Goal: Task Accomplishment & Management: Complete application form

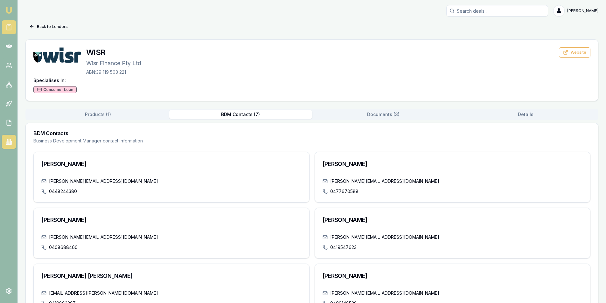
click at [8, 27] on icon at bounding box center [9, 27] width 6 height 6
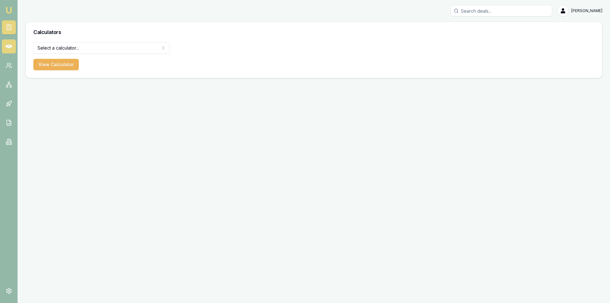
click at [8, 48] on icon at bounding box center [9, 46] width 6 height 6
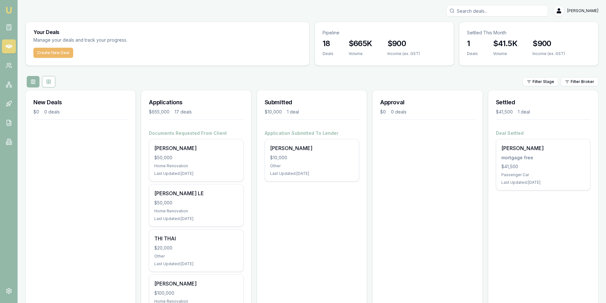
click at [40, 53] on button "Create New Deal" at bounding box center [53, 53] width 40 height 10
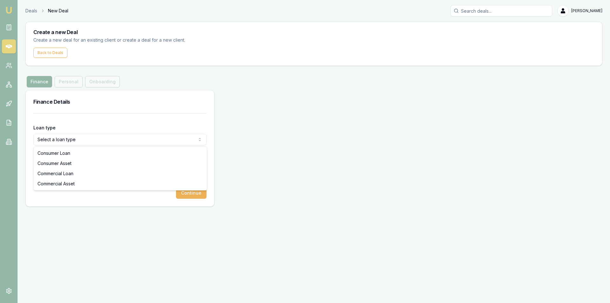
click at [65, 143] on html "Emu Broker Deals New Deal Steven Nguyen Toggle Menu Create a new Deal Create a …" at bounding box center [305, 151] width 610 height 303
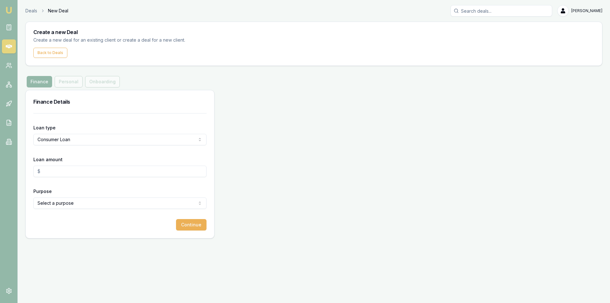
click at [51, 172] on input "Loan amount" at bounding box center [119, 171] width 173 height 11
type input "$30,000.00"
click at [51, 202] on html "Emu Broker Deals New Deal Steven Nguyen Toggle Menu Create a new Deal Create a …" at bounding box center [305, 151] width 610 height 303
select select "MEDICAL"
click at [199, 228] on button "Continue" at bounding box center [191, 224] width 31 height 11
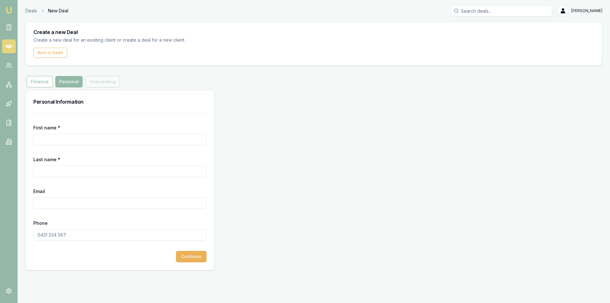
click at [99, 141] on input "First name *" at bounding box center [119, 139] width 173 height 11
click at [70, 140] on input "First name *" at bounding box center [119, 139] width 173 height 11
type input "[PERSON_NAME]"
type input "T"
type input "[PERSON_NAME]"
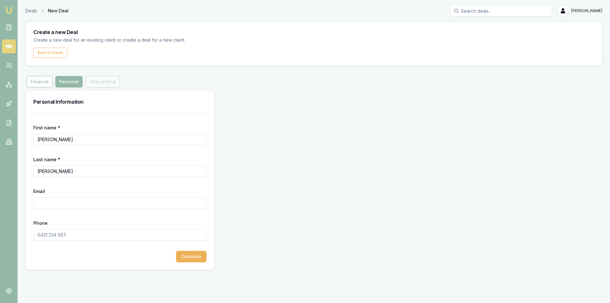
click at [56, 207] on input "Email" at bounding box center [119, 202] width 173 height 11
type input "T"
type input "[EMAIL_ADDRESS][DOMAIN_NAME]"
drag, startPoint x: 64, startPoint y: 261, endPoint x: 61, endPoint y: 238, distance: 22.8
click at [64, 260] on div "Continue" at bounding box center [119, 256] width 173 height 11
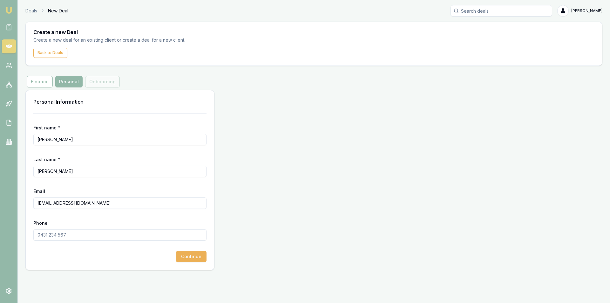
click at [61, 238] on input "Phone" at bounding box center [119, 234] width 173 height 11
type input "0448 928 888"
click at [194, 257] on button "Continue" at bounding box center [191, 256] width 31 height 11
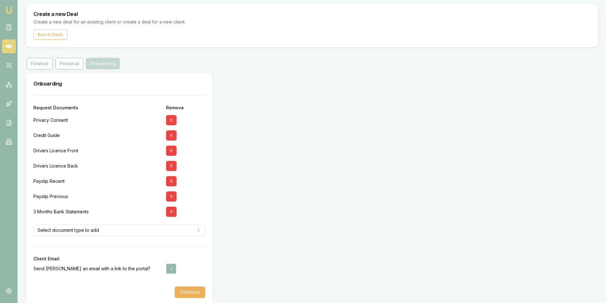
scroll to position [26, 0]
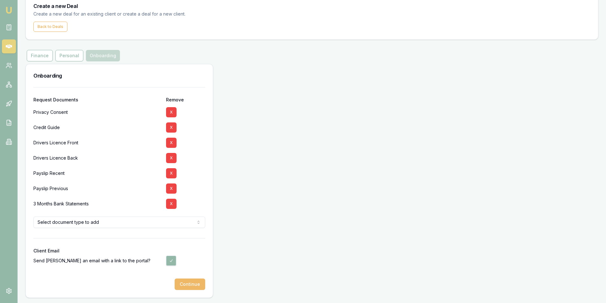
click at [196, 287] on button "Continue" at bounding box center [190, 284] width 31 height 11
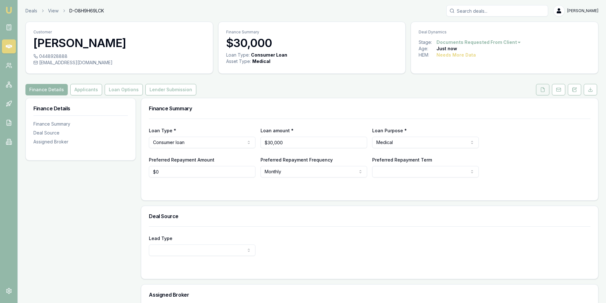
click at [541, 91] on icon at bounding box center [542, 89] width 3 height 4
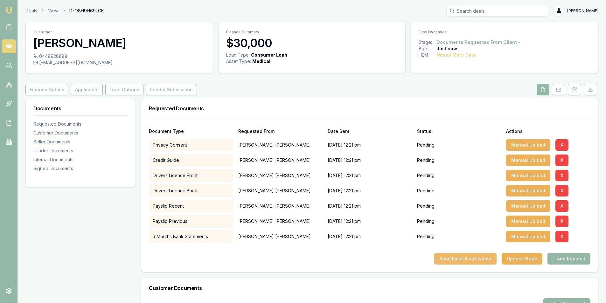
click at [459, 258] on button "Send Email Notification" at bounding box center [465, 258] width 62 height 11
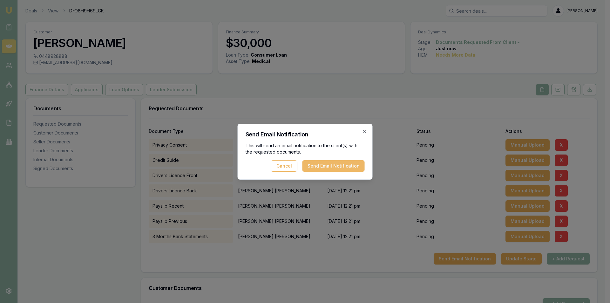
click at [328, 167] on button "Send Email Notification" at bounding box center [334, 165] width 62 height 11
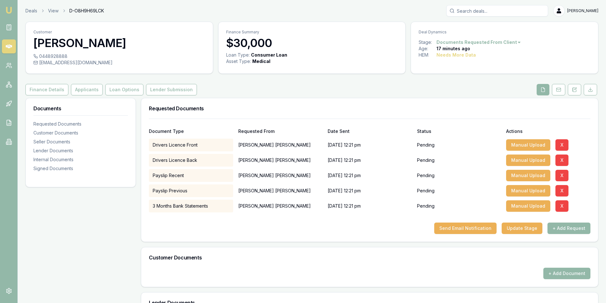
click at [474, 10] on input "Search deals" at bounding box center [497, 10] width 102 height 11
type input "b"
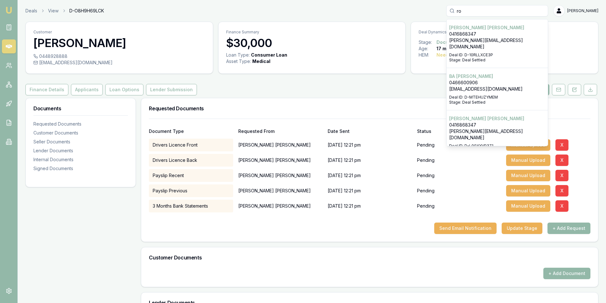
type input "ro"
click at [479, 37] on p "0416868347" at bounding box center [497, 34] width 96 height 6
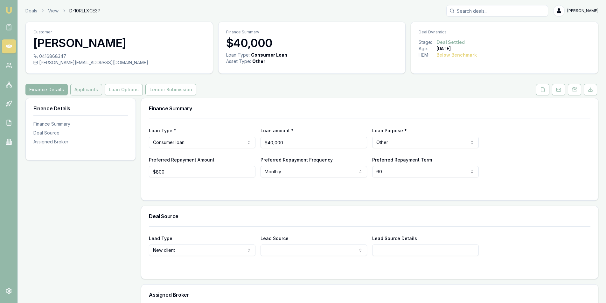
click at [80, 94] on button "Applicants" at bounding box center [86, 89] width 32 height 11
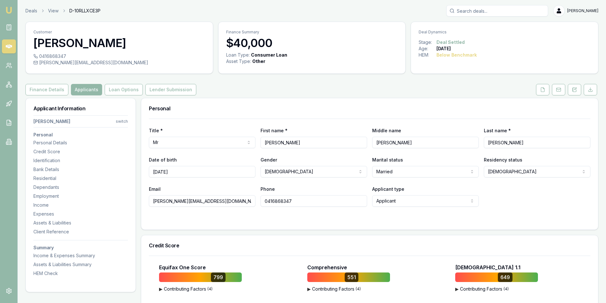
click at [541, 91] on icon at bounding box center [542, 89] width 5 height 5
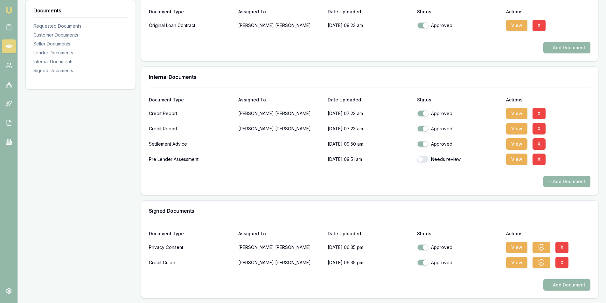
scroll to position [417, 0]
click at [518, 114] on button "View" at bounding box center [516, 112] width 21 height 11
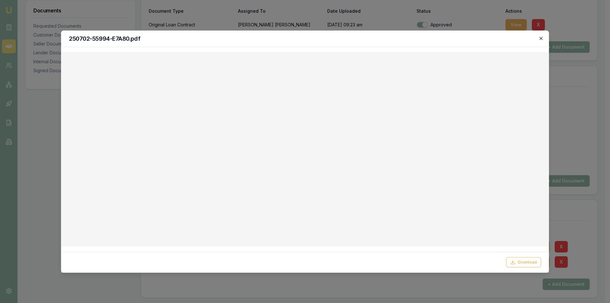
click at [542, 37] on icon "button" at bounding box center [541, 38] width 5 height 5
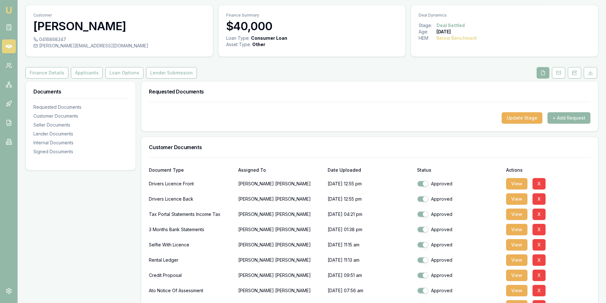
scroll to position [0, 0]
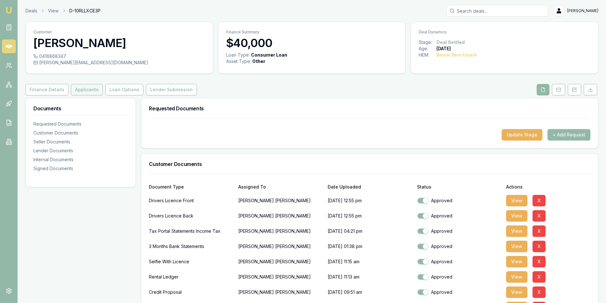
click at [79, 87] on button "Applicants" at bounding box center [87, 89] width 32 height 11
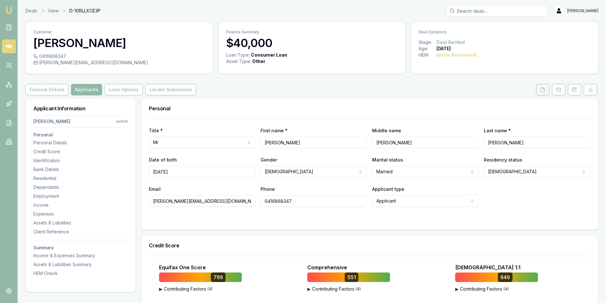
click at [541, 88] on icon at bounding box center [542, 89] width 3 height 4
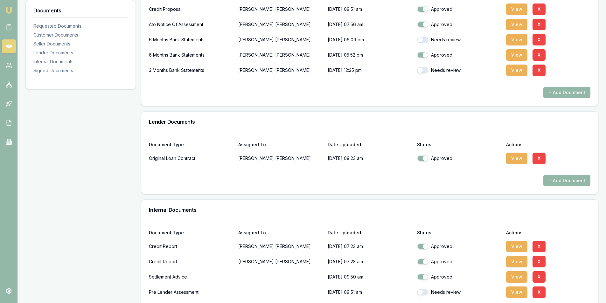
scroll to position [318, 0]
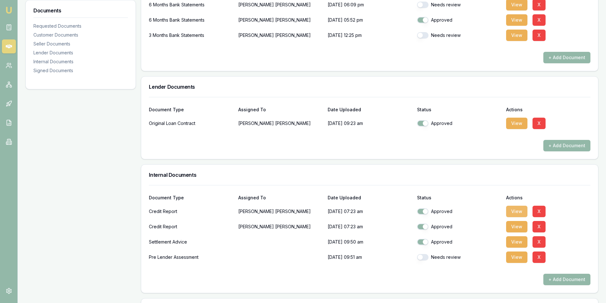
click at [520, 213] on button "View" at bounding box center [516, 211] width 21 height 11
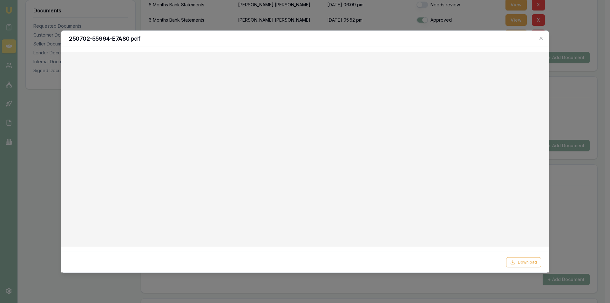
click at [546, 40] on div "250702-55994-E7A80.pdf" at bounding box center [305, 39] width 488 height 16
click at [543, 38] on icon "button" at bounding box center [541, 38] width 5 height 5
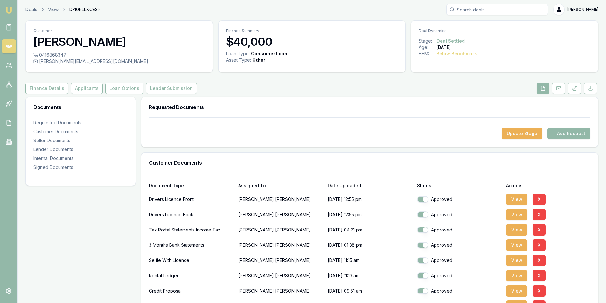
scroll to position [0, 0]
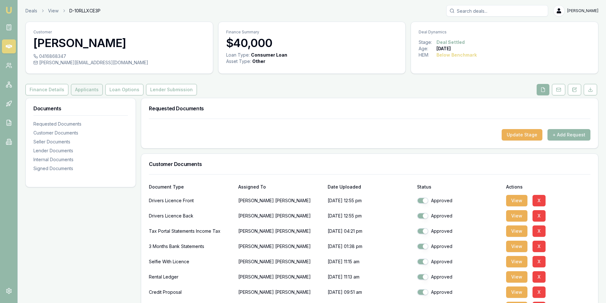
click at [89, 88] on button "Applicants" at bounding box center [87, 89] width 32 height 11
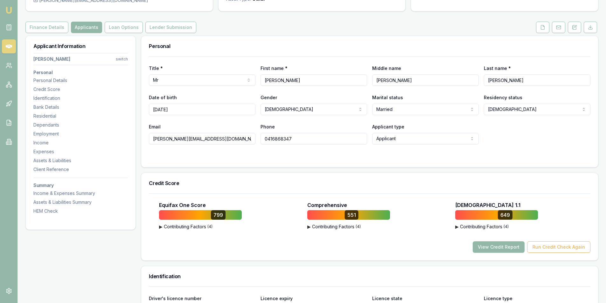
scroll to position [64, 0]
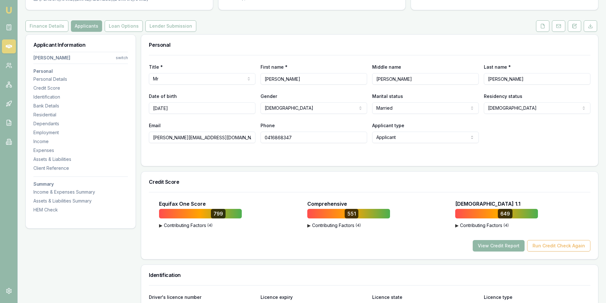
click at [492, 247] on button "View Credit Report" at bounding box center [498, 245] width 52 height 11
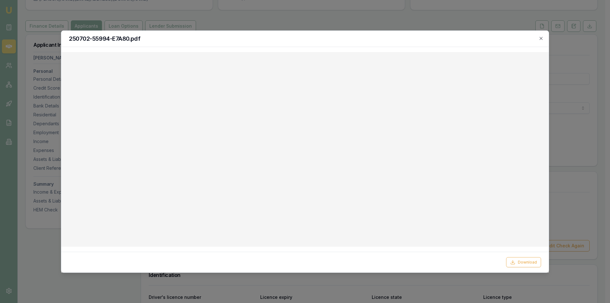
click at [570, 46] on div at bounding box center [305, 151] width 610 height 303
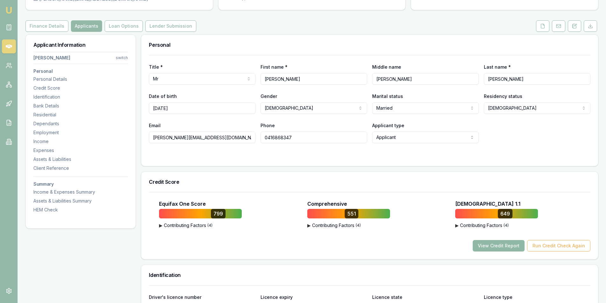
click at [507, 249] on button "View Credit Report" at bounding box center [498, 245] width 52 height 11
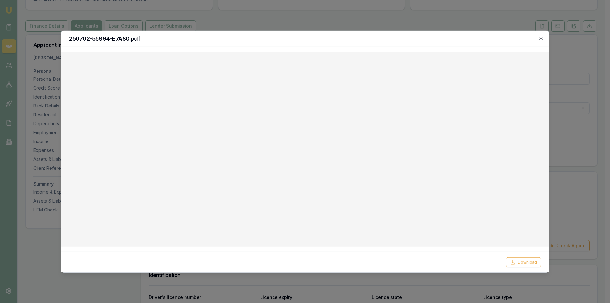
click at [541, 38] on icon "button" at bounding box center [541, 38] width 5 height 5
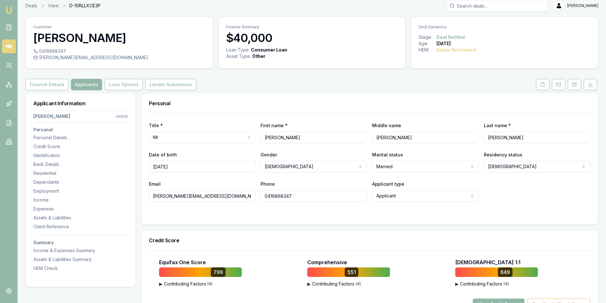
scroll to position [0, 0]
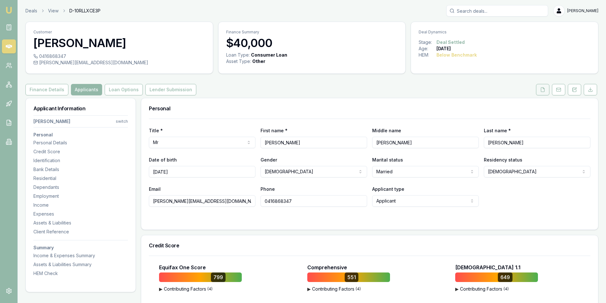
click at [546, 89] on button at bounding box center [542, 89] width 13 height 11
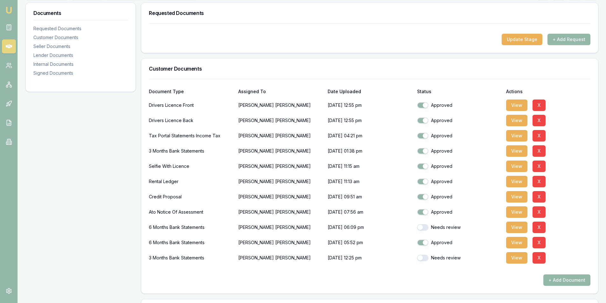
scroll to position [191, 0]
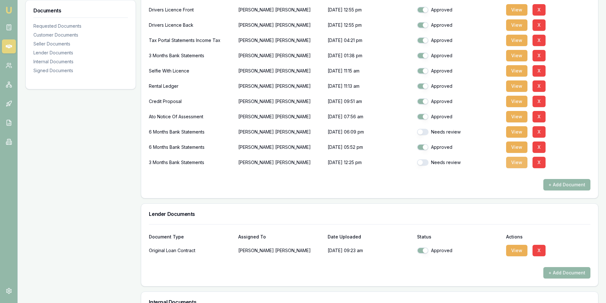
click at [512, 163] on button "View" at bounding box center [516, 162] width 21 height 11
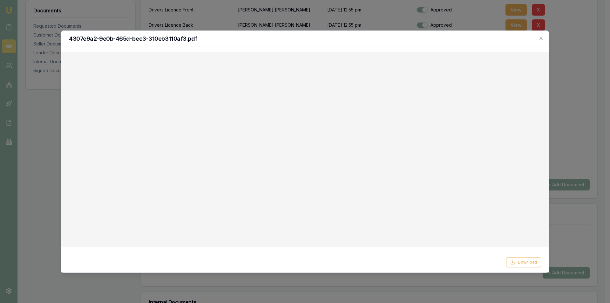
click at [544, 39] on div "4307e9a2-9e0b-465d-bec3-310eb3110af3.pdf" at bounding box center [305, 39] width 488 height 16
click at [542, 37] on icon "button" at bounding box center [541, 38] width 5 height 5
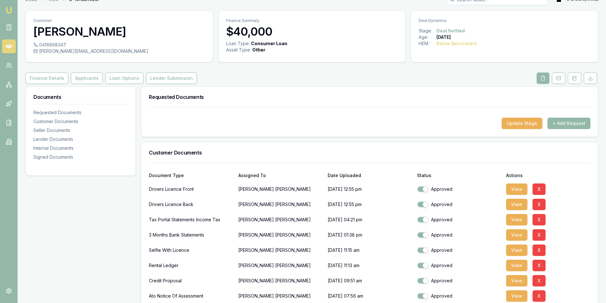
scroll to position [0, 0]
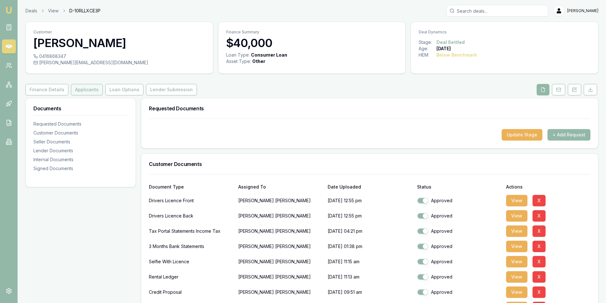
click at [90, 91] on button "Applicants" at bounding box center [87, 89] width 32 height 11
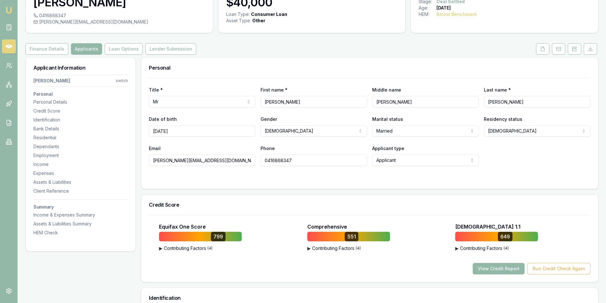
scroll to position [95, 0]
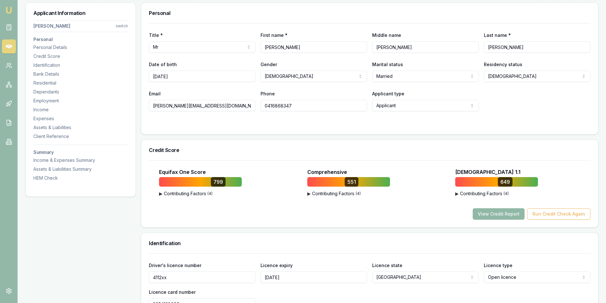
click at [503, 213] on button "View Credit Report" at bounding box center [498, 213] width 52 height 11
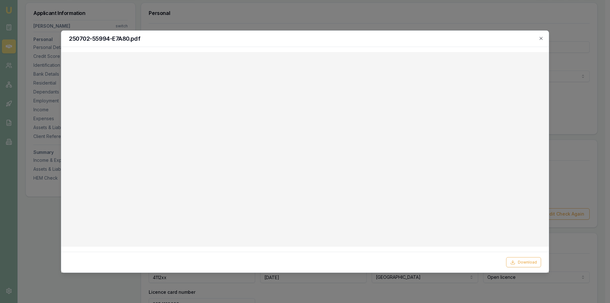
click at [538, 38] on h2 "250702-55994-E7A80.pdf" at bounding box center [305, 39] width 472 height 6
click at [539, 37] on h2 "250702-55994-E7A80.pdf" at bounding box center [305, 39] width 472 height 6
click at [541, 39] on icon "button" at bounding box center [541, 38] width 3 height 3
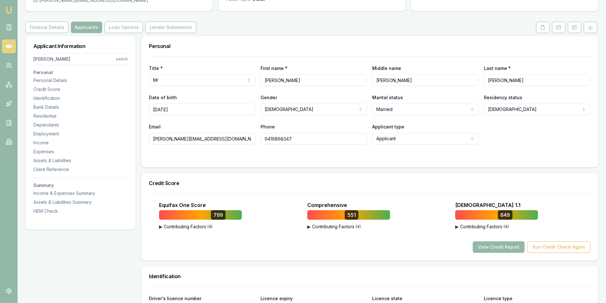
scroll to position [32, 0]
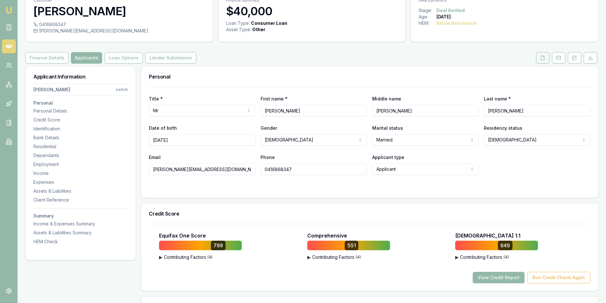
click at [542, 57] on icon at bounding box center [542, 57] width 5 height 5
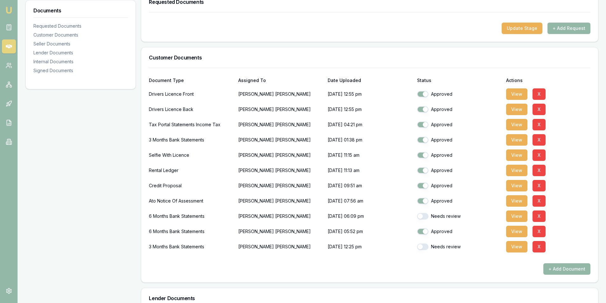
scroll to position [95, 0]
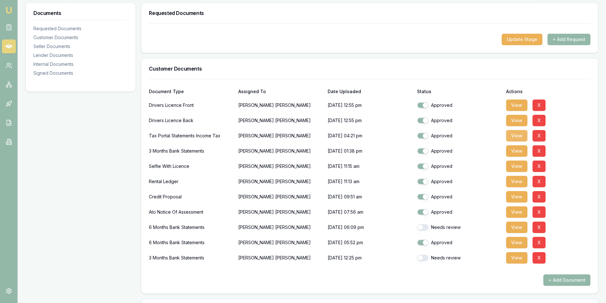
click at [517, 137] on button "View" at bounding box center [516, 135] width 21 height 11
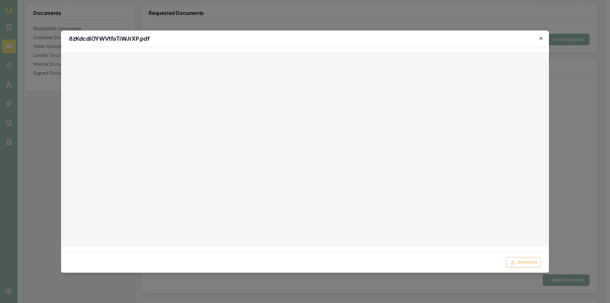
click at [541, 37] on icon "button" at bounding box center [541, 38] width 3 height 3
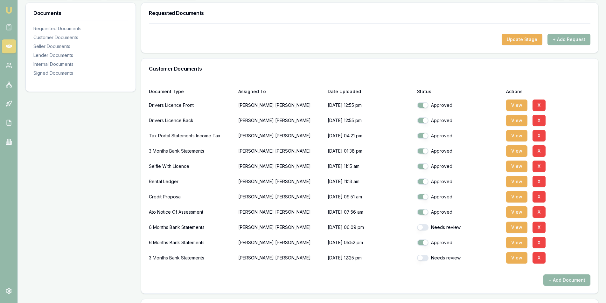
scroll to position [32, 0]
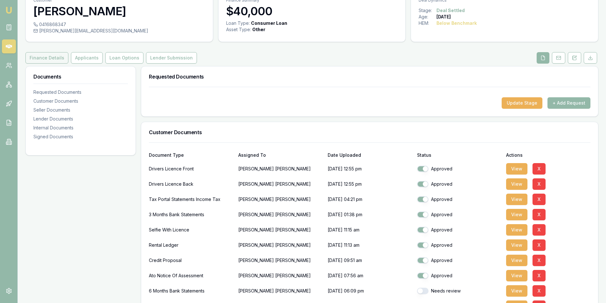
click at [48, 61] on button "Finance Details" at bounding box center [46, 57] width 43 height 11
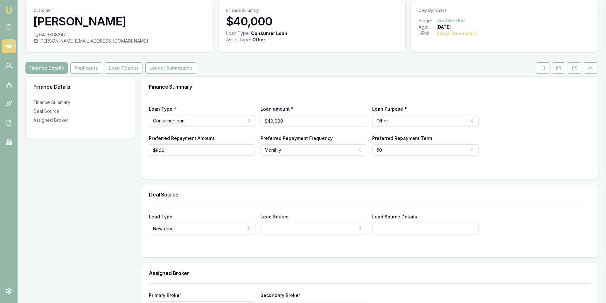
scroll to position [32, 0]
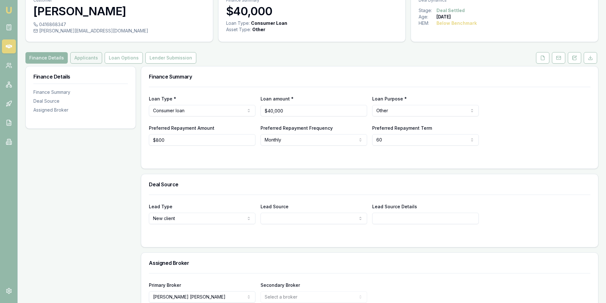
click at [88, 63] on button "Applicants" at bounding box center [86, 57] width 32 height 11
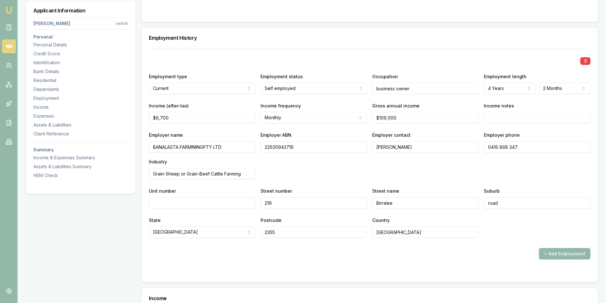
scroll to position [858, 0]
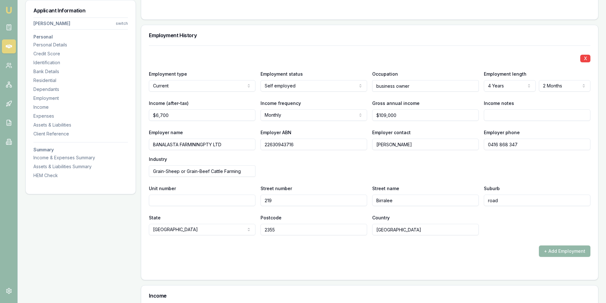
drag, startPoint x: 226, startPoint y: 145, endPoint x: 142, endPoint y: 145, distance: 83.9
click at [142, 145] on div "X Employment type Current Current Previous Employment status Self employed Full…" at bounding box center [369, 162] width 457 height 234
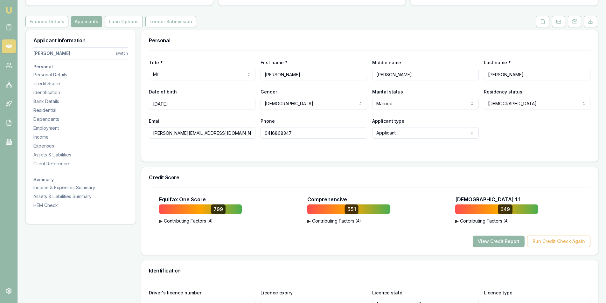
scroll to position [0, 0]
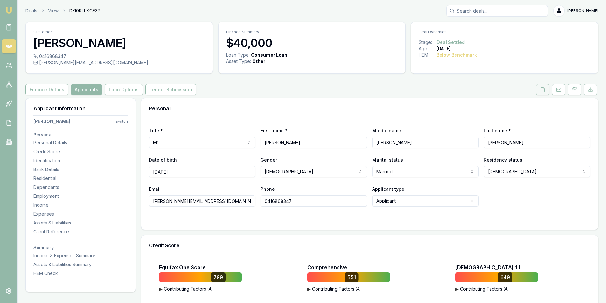
click at [544, 91] on icon at bounding box center [542, 89] width 3 height 4
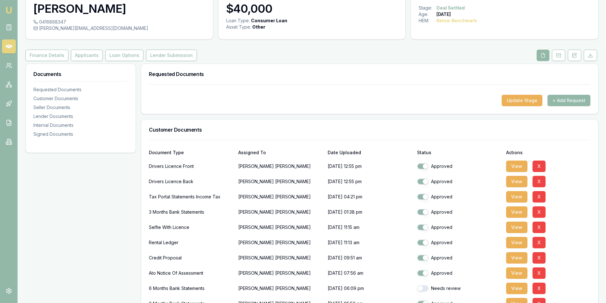
scroll to position [95, 0]
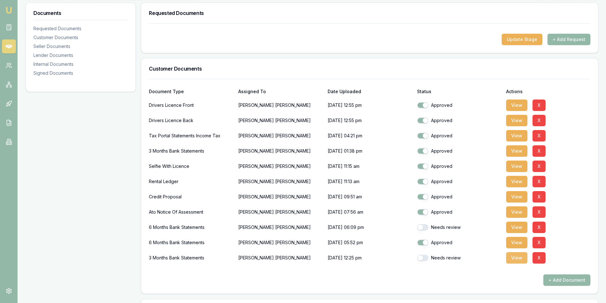
click at [518, 257] on button "View" at bounding box center [516, 257] width 21 height 11
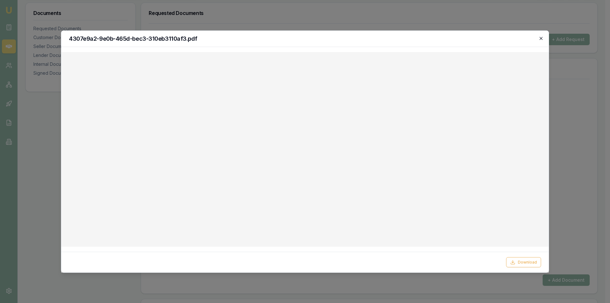
click at [540, 38] on icon "button" at bounding box center [541, 38] width 5 height 5
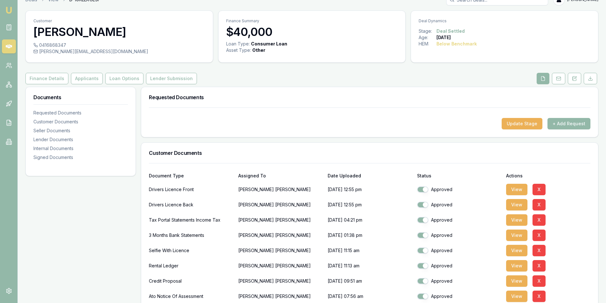
scroll to position [0, 0]
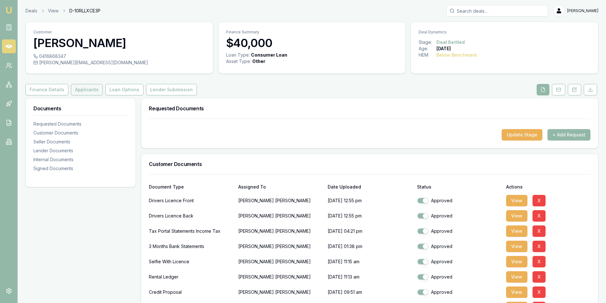
click at [90, 91] on button "Applicants" at bounding box center [87, 89] width 32 height 11
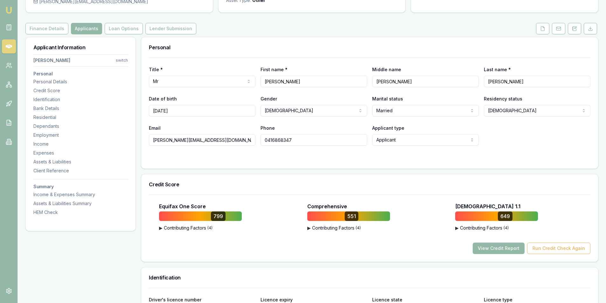
scroll to position [64, 0]
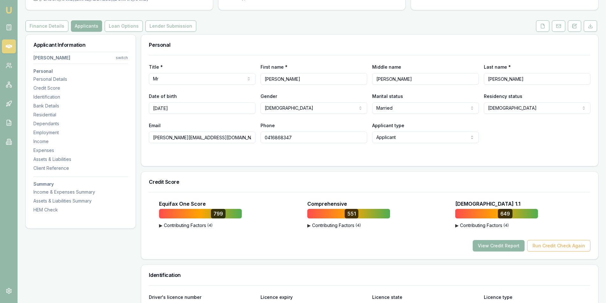
click at [492, 250] on button "View Credit Report" at bounding box center [498, 245] width 52 height 11
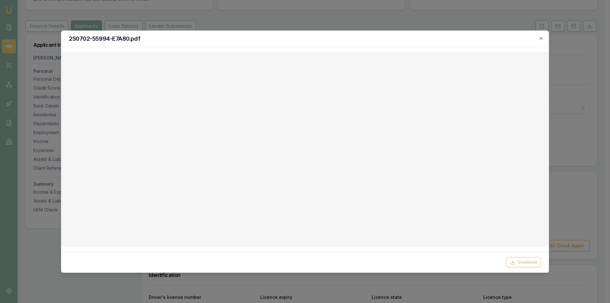
click at [544, 38] on div "250702-55994-E7A80.pdf" at bounding box center [305, 39] width 488 height 16
click at [541, 37] on icon "button" at bounding box center [541, 38] width 5 height 5
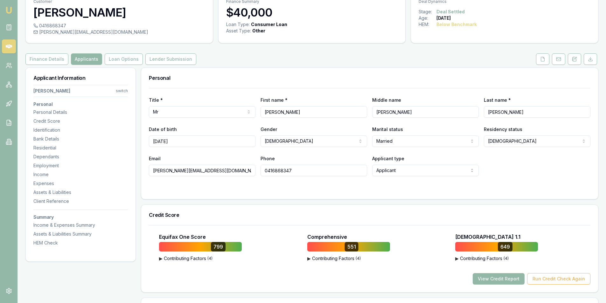
scroll to position [0, 0]
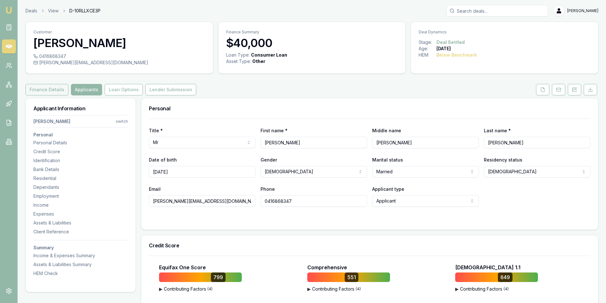
click at [51, 90] on button "Finance Details" at bounding box center [46, 89] width 43 height 11
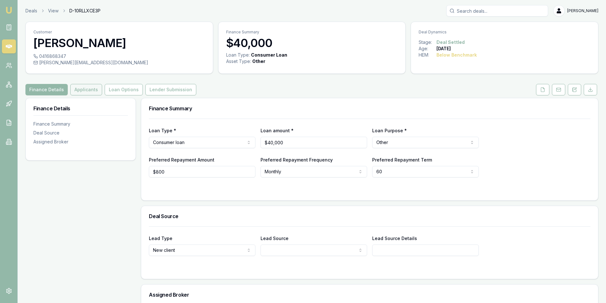
click at [83, 90] on button "Applicants" at bounding box center [86, 89] width 32 height 11
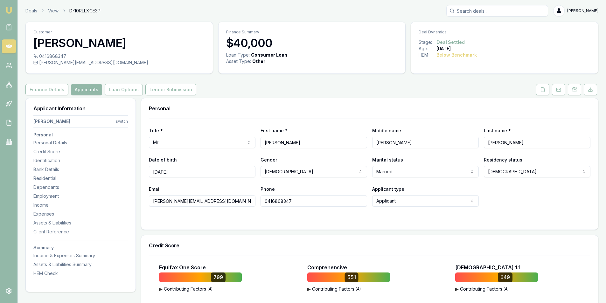
scroll to position [127, 0]
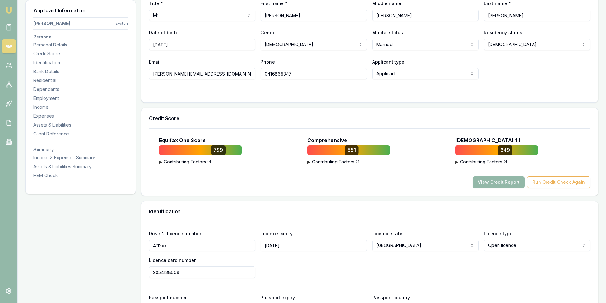
drag, startPoint x: 153, startPoint y: 74, endPoint x: 217, endPoint y: 72, distance: 64.0
click at [217, 72] on input "bernie@kiaoracattle.com.au" at bounding box center [202, 73] width 107 height 11
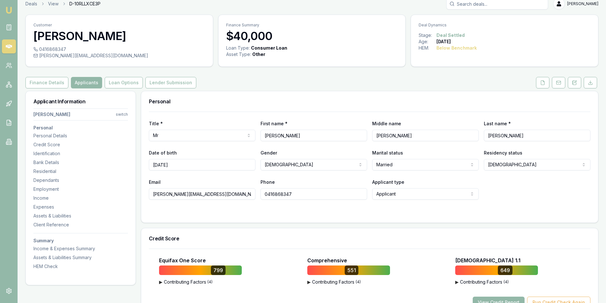
scroll to position [0, 0]
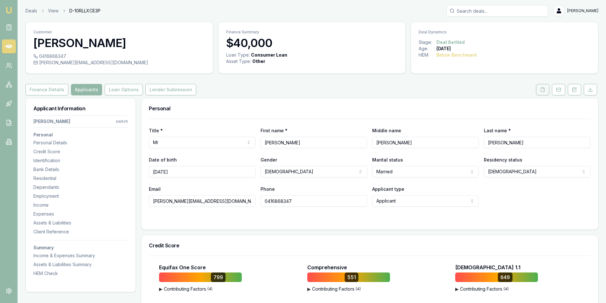
click at [543, 93] on button at bounding box center [542, 89] width 13 height 11
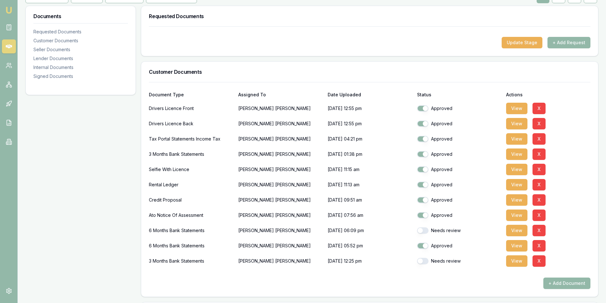
scroll to position [95, 0]
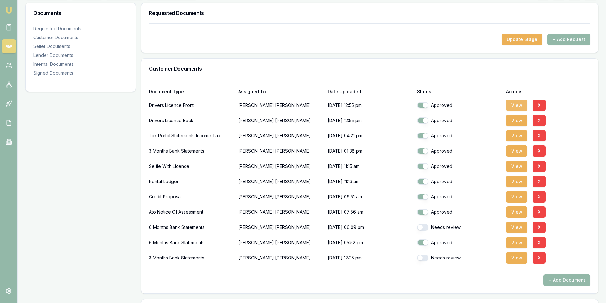
click at [516, 107] on button "View" at bounding box center [516, 105] width 21 height 11
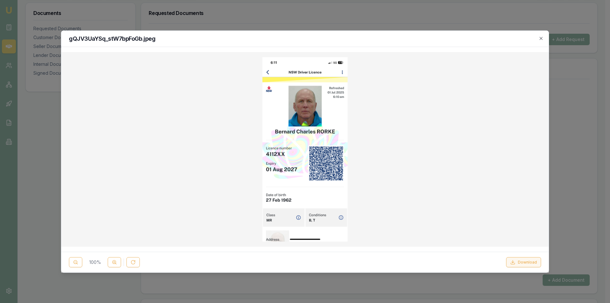
click at [527, 260] on button "Download" at bounding box center [524, 262] width 35 height 10
click at [543, 37] on icon "button" at bounding box center [541, 38] width 5 height 5
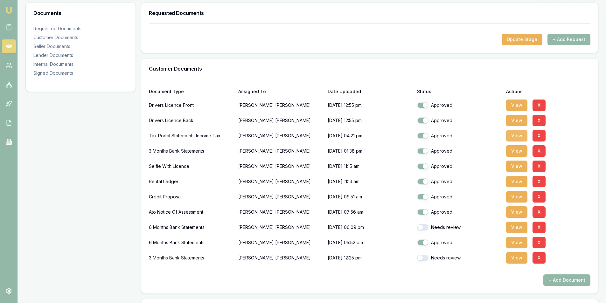
click at [514, 136] on button "View" at bounding box center [516, 135] width 21 height 11
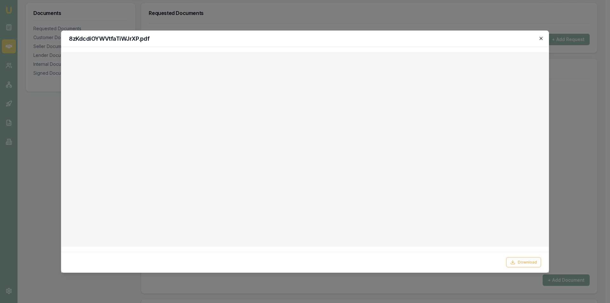
click at [541, 37] on icon "button" at bounding box center [541, 38] width 5 height 5
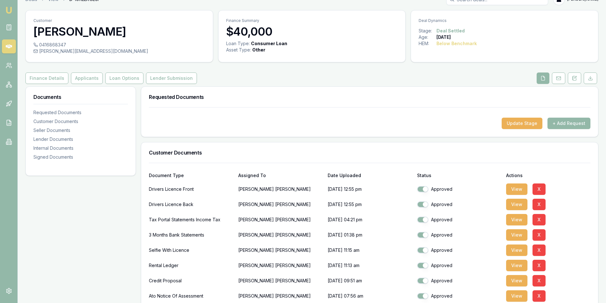
scroll to position [0, 0]
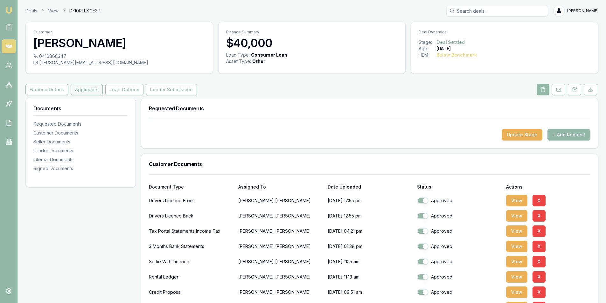
click at [81, 89] on button "Applicants" at bounding box center [87, 89] width 32 height 11
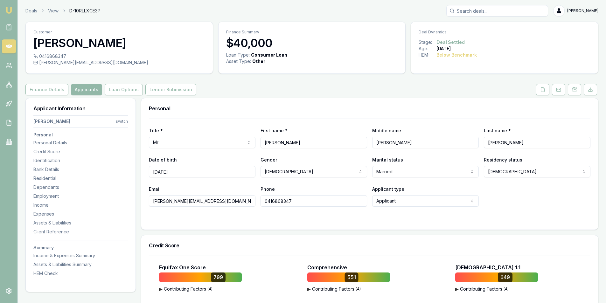
click at [6, 45] on icon at bounding box center [9, 47] width 6 height 4
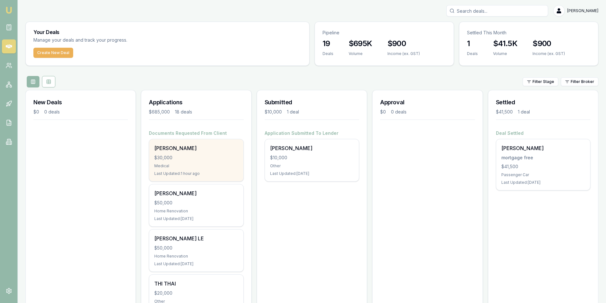
click at [186, 166] on div "Medical" at bounding box center [196, 165] width 84 height 5
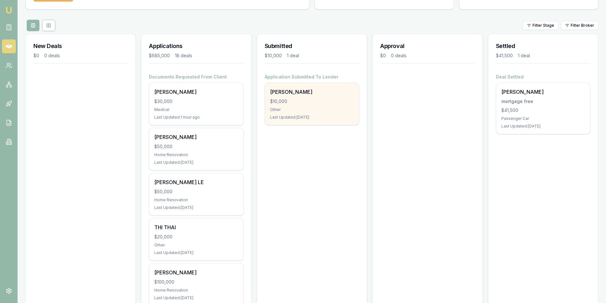
scroll to position [64, 0]
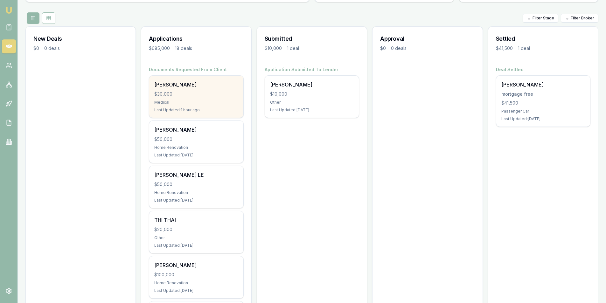
click at [190, 97] on div "$30,000" at bounding box center [196, 94] width 84 height 6
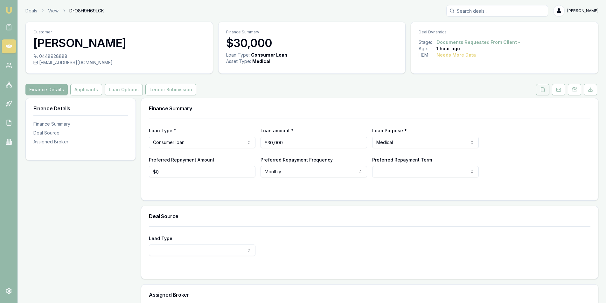
click at [541, 94] on button at bounding box center [542, 89] width 13 height 11
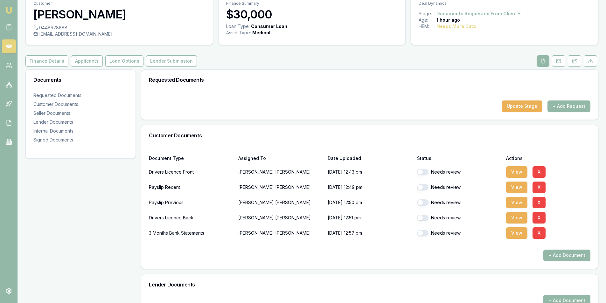
scroll to position [95, 0]
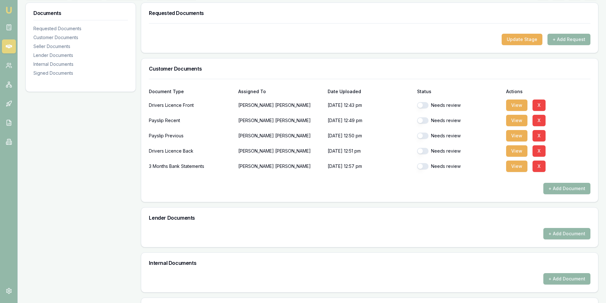
click at [425, 107] on button "button" at bounding box center [422, 105] width 11 height 6
checkbox input "true"
click at [424, 123] on button "button" at bounding box center [422, 120] width 11 height 6
checkbox input "true"
click at [424, 132] on div "Needs review" at bounding box center [459, 135] width 84 height 13
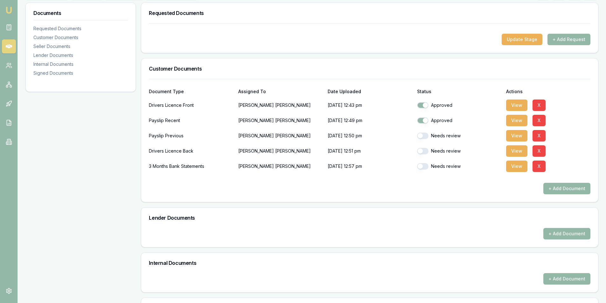
click at [424, 137] on button "button" at bounding box center [422, 136] width 11 height 6
checkbox input "true"
click at [422, 152] on button "button" at bounding box center [422, 151] width 11 height 6
checkbox input "true"
checkbox input "false"
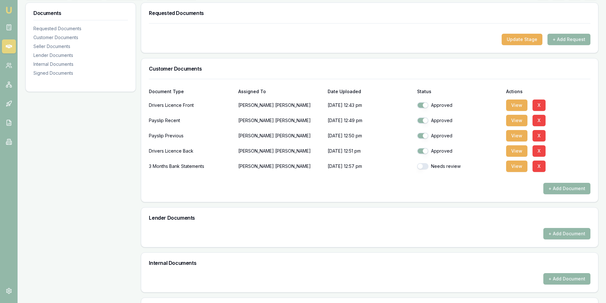
checkbox input "true"
click at [424, 170] on div "Approved" at bounding box center [459, 166] width 84 height 13
click at [423, 107] on button "button" at bounding box center [422, 105] width 11 height 6
checkbox input "true"
click at [516, 107] on button "View" at bounding box center [516, 105] width 21 height 11
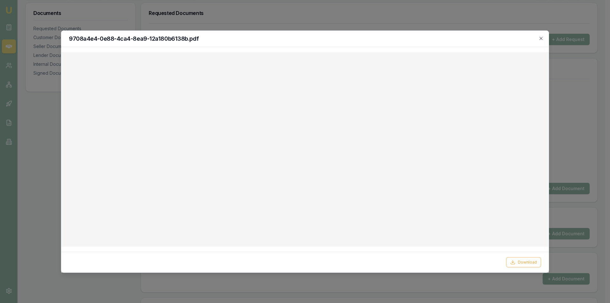
drag, startPoint x: 544, startPoint y: 39, endPoint x: 529, endPoint y: 38, distance: 15.0
click at [543, 39] on icon "button" at bounding box center [541, 38] width 5 height 5
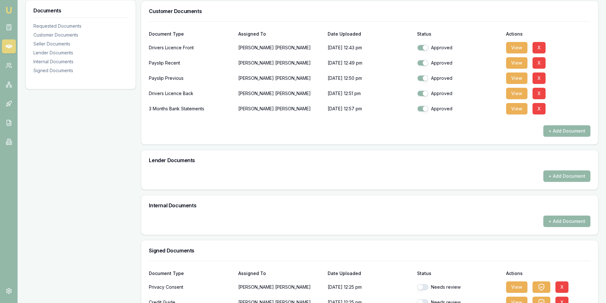
scroll to position [193, 0]
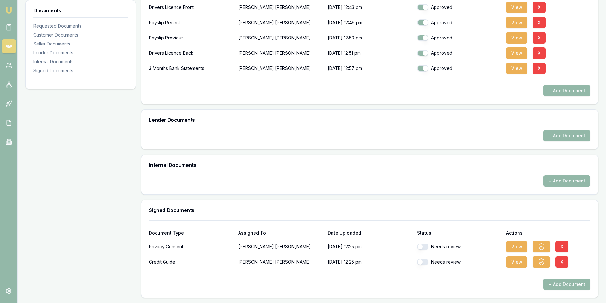
click at [423, 249] on button "button" at bounding box center [422, 247] width 11 height 6
checkbox input "true"
click at [424, 263] on button "button" at bounding box center [422, 262] width 11 height 6
checkbox input "true"
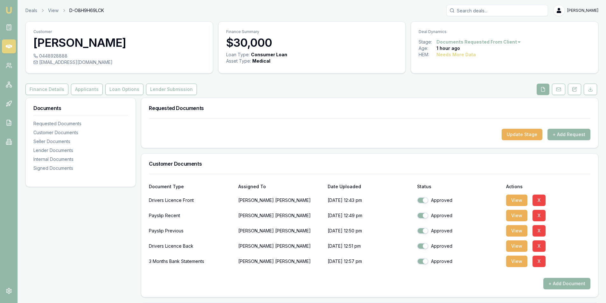
scroll to position [0, 0]
click at [514, 265] on button "View" at bounding box center [516, 261] width 21 height 11
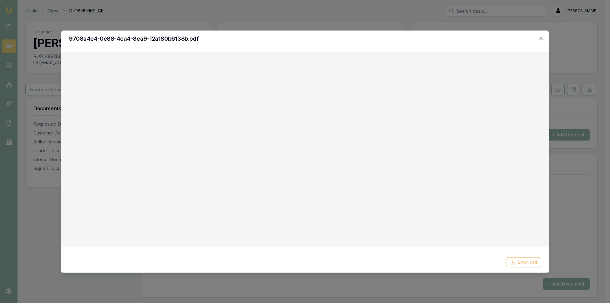
click at [540, 39] on icon "button" at bounding box center [541, 38] width 3 height 3
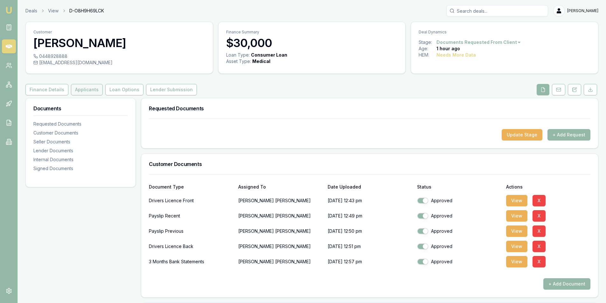
click at [86, 92] on button "Applicants" at bounding box center [87, 89] width 32 height 11
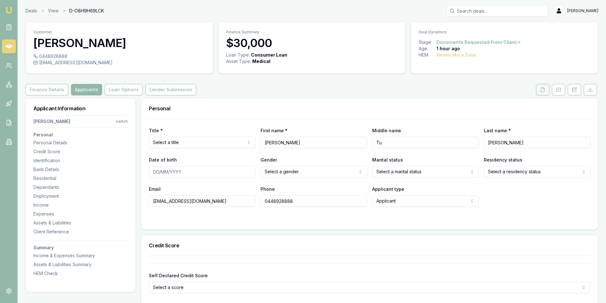
click at [544, 92] on button at bounding box center [542, 89] width 13 height 11
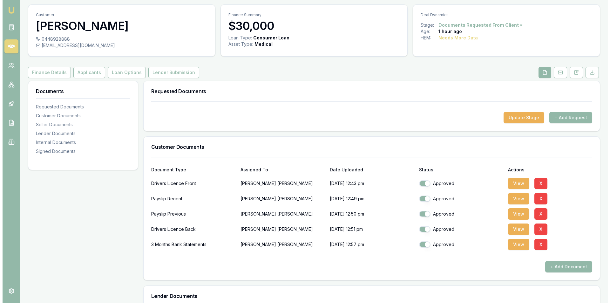
scroll to position [32, 0]
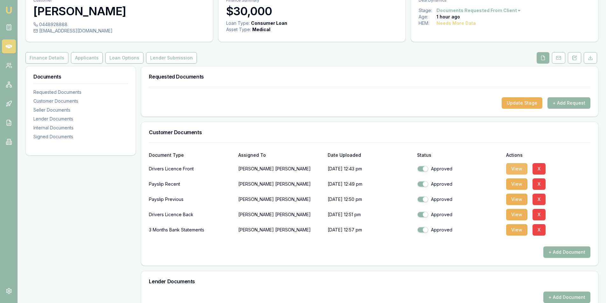
click at [515, 167] on button "View" at bounding box center [516, 168] width 21 height 11
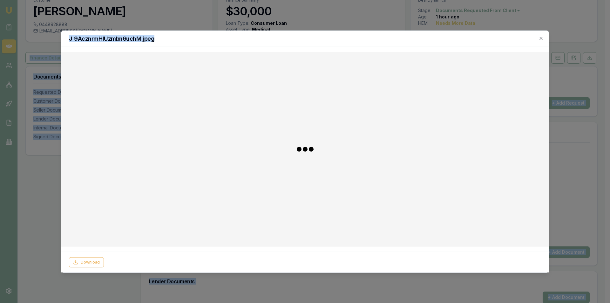
drag, startPoint x: 325, startPoint y: 37, endPoint x: 632, endPoint y: 37, distance: 306.5
click at [610, 37] on html "Emu Broker Deals View D-O8H9H69LCK Steven Nguyen Toggle Menu Customer UYEN TRAN…" at bounding box center [305, 119] width 610 height 303
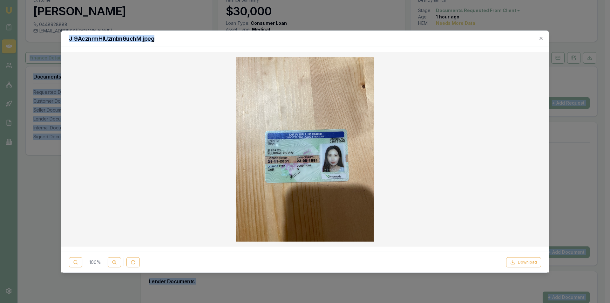
click at [294, 116] on img at bounding box center [305, 149] width 138 height 184
click at [321, 128] on img at bounding box center [305, 149] width 138 height 184
click at [539, 39] on icon "button" at bounding box center [541, 38] width 5 height 5
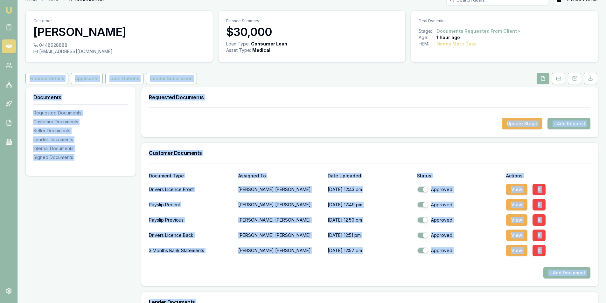
scroll to position [0, 0]
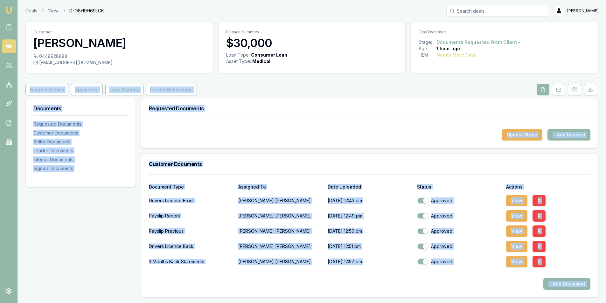
click at [10, 48] on icon at bounding box center [9, 47] width 6 height 4
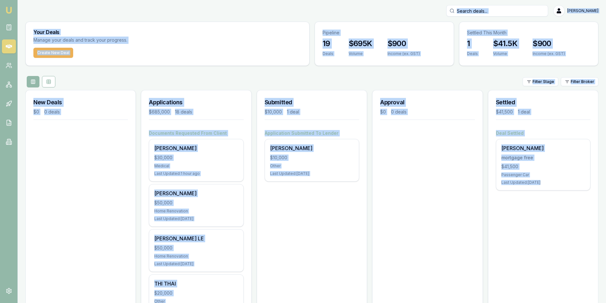
click at [192, 31] on h3 "Your Deals" at bounding box center [167, 32] width 268 height 5
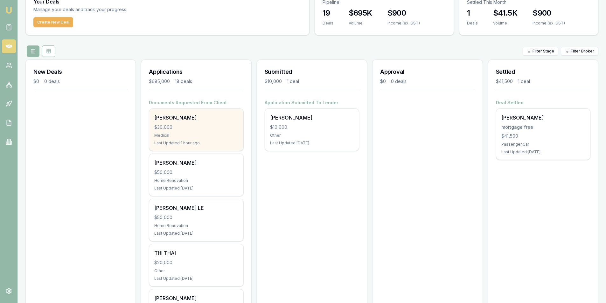
scroll to position [32, 0]
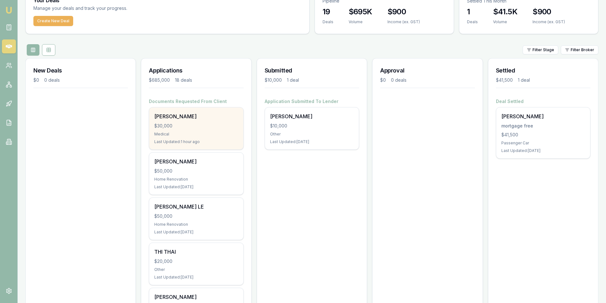
click at [175, 124] on div "$30,000" at bounding box center [196, 126] width 84 height 6
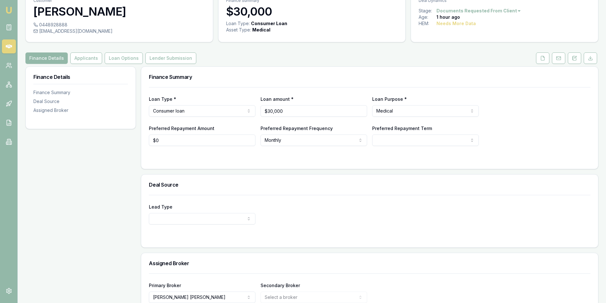
scroll to position [32, 0]
click at [191, 136] on input "0" at bounding box center [202, 139] width 107 height 11
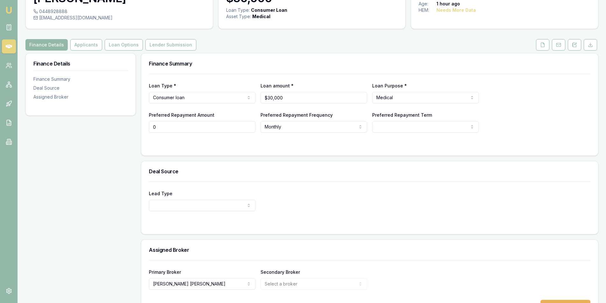
scroll to position [34, 0]
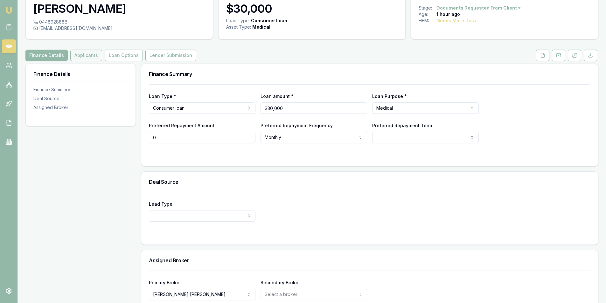
type input "$0"
click at [87, 56] on button "Applicants" at bounding box center [86, 55] width 32 height 11
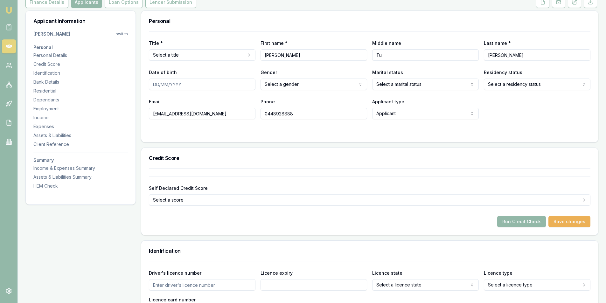
scroll to position [95, 0]
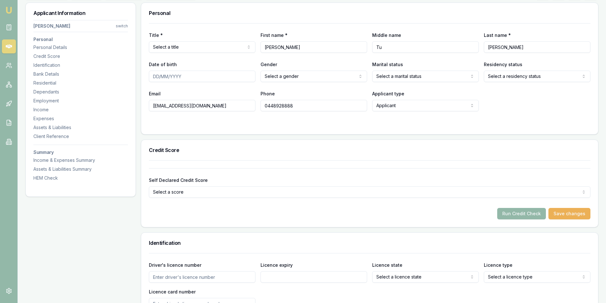
click at [157, 77] on input "Date of birth" at bounding box center [202, 76] width 107 height 11
type input "22/08/1991"
click at [313, 75] on html "Emu Broker Deals View D-O8H9H69LCK Steven Nguyen Toggle Menu Customer UYEN TRAN…" at bounding box center [303, 56] width 606 height 303
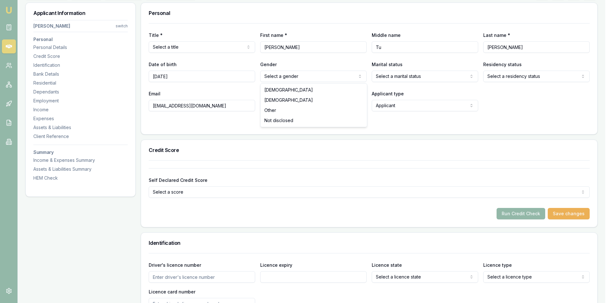
select select "FEMALE"
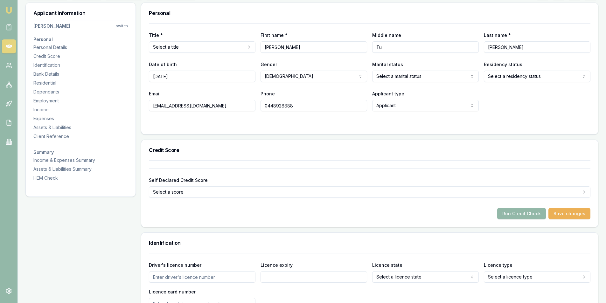
click at [400, 77] on html "Emu Broker Deals View D-O8H9H69LCK Steven Nguyen Toggle Menu Customer UYEN TRAN…" at bounding box center [303, 56] width 606 height 303
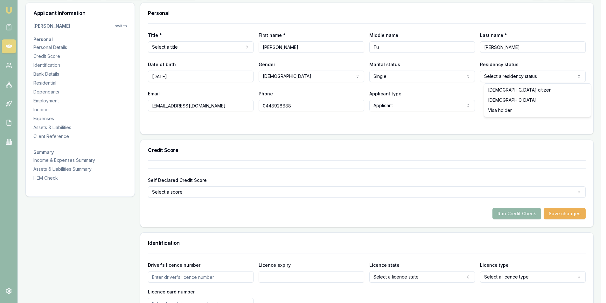
click at [510, 79] on html "Emu Broker Deals View D-O8H9H69LCK Steven Nguyen Toggle Menu Customer UYEN TRAN…" at bounding box center [303, 56] width 606 height 303
select select "PERMANENT_RESIDENT"
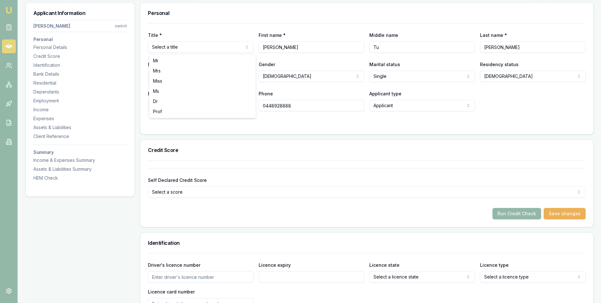
click at [190, 51] on html "Emu Broker Deals View D-O8H9H69LCK Steven Nguyen Toggle Menu Customer UYEN TRAN…" at bounding box center [303, 56] width 606 height 303
select select "Mrs"
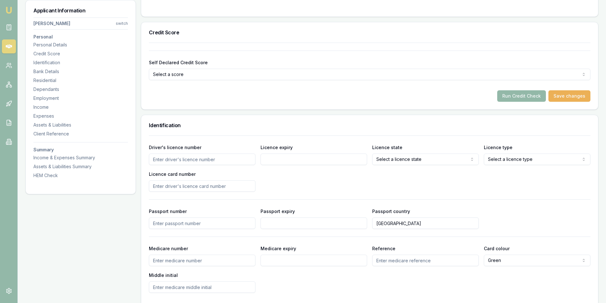
scroll to position [223, 0]
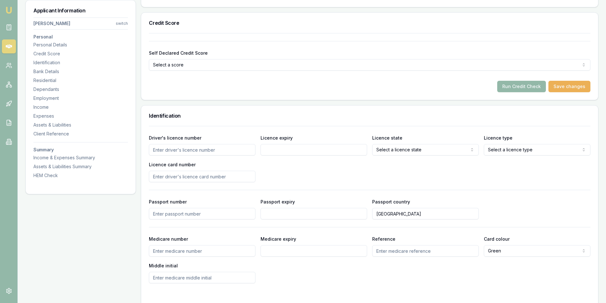
click at [194, 149] on input "Driver's licence number" at bounding box center [202, 149] width 107 height 11
type input "038751046"
click at [292, 147] on input "Licence expiry" at bounding box center [313, 149] width 107 height 11
type input "2111/2031"
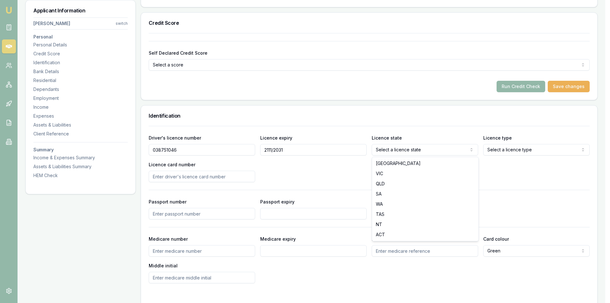
select select "VIC"
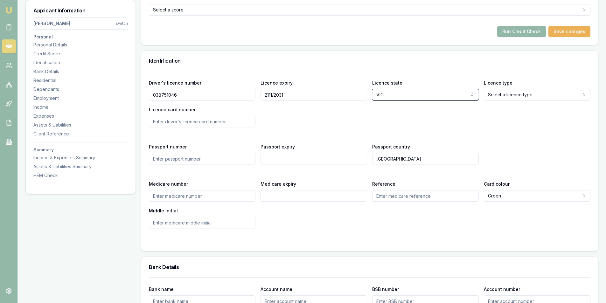
scroll to position [286, 0]
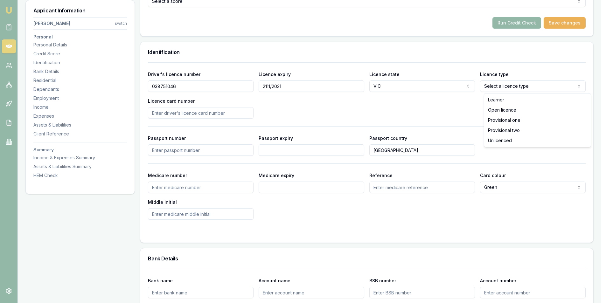
select select "OPEN_LICENCE"
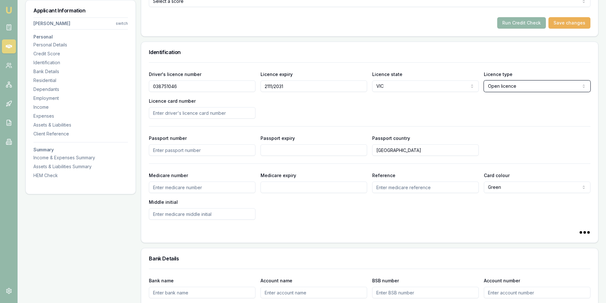
select select
click at [189, 151] on input "Passport number" at bounding box center [202, 149] width 107 height 11
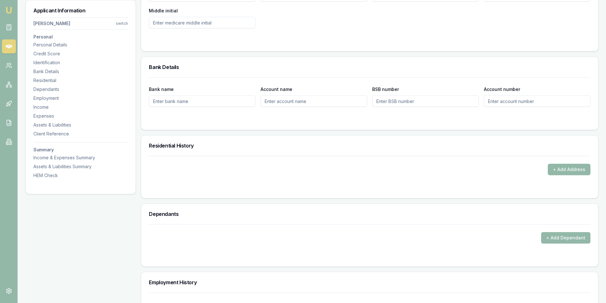
scroll to position [477, 0]
click at [562, 168] on button "+ Add Address" at bounding box center [569, 169] width 43 height 11
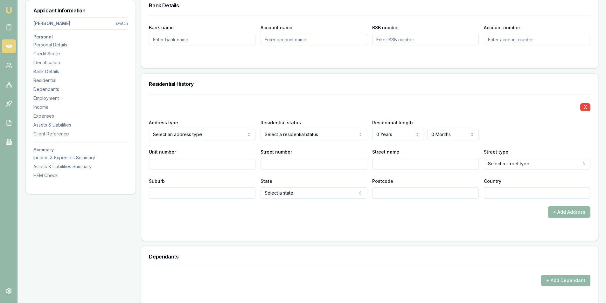
scroll to position [541, 0]
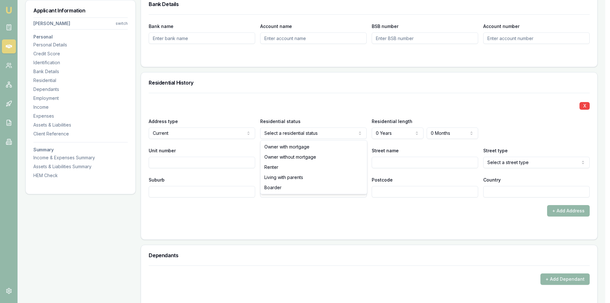
select select "BOARDER"
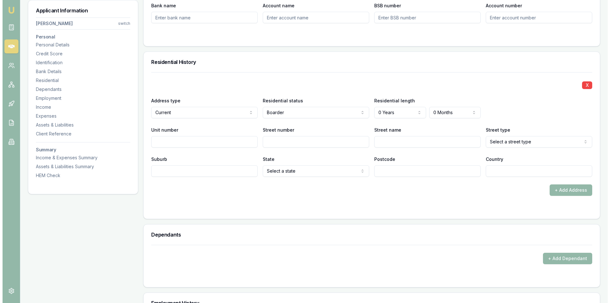
scroll to position [572, 0]
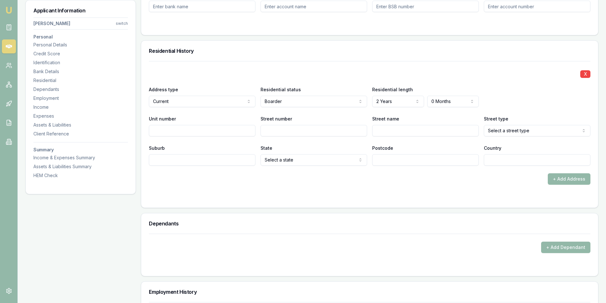
click at [392, 107] on div "X Address type Current Current Previous Residential status Boarder Owner with m…" at bounding box center [369, 113] width 441 height 105
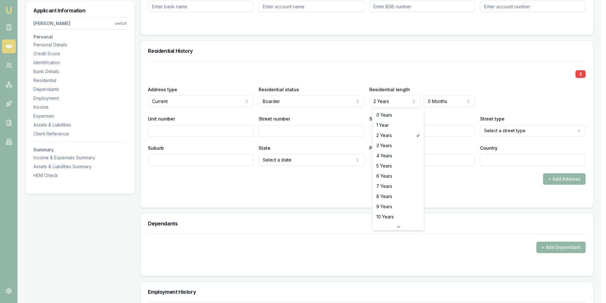
select select "3"
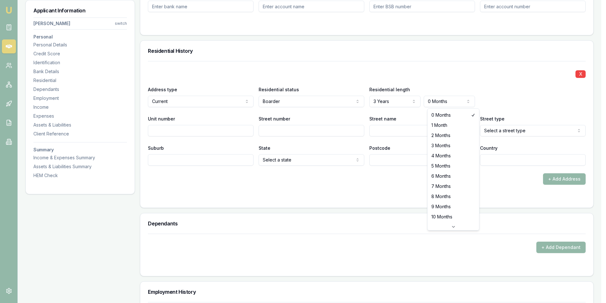
select select "2"
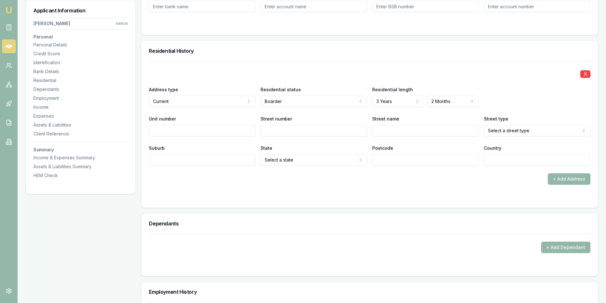
click at [209, 131] on input "Unit number" at bounding box center [202, 130] width 107 height 11
click at [279, 129] on input "Street number" at bounding box center [313, 130] width 107 height 11
type input "28"
click at [383, 130] on input "Street name" at bounding box center [425, 130] width 107 height 11
type input "LEA"
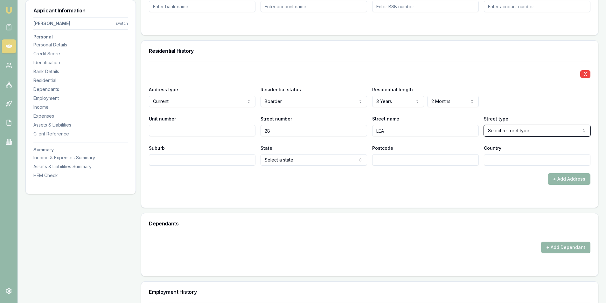
select select "Ramble"
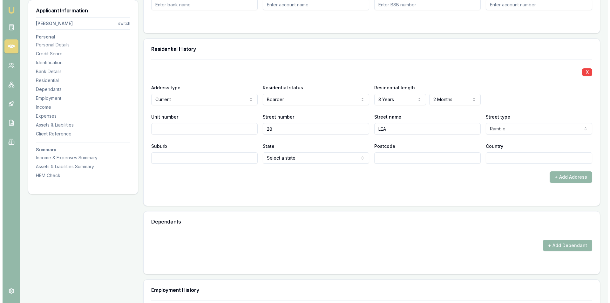
scroll to position [604, 0]
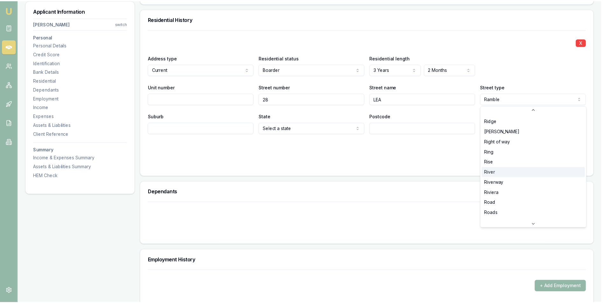
scroll to position [1475, 0]
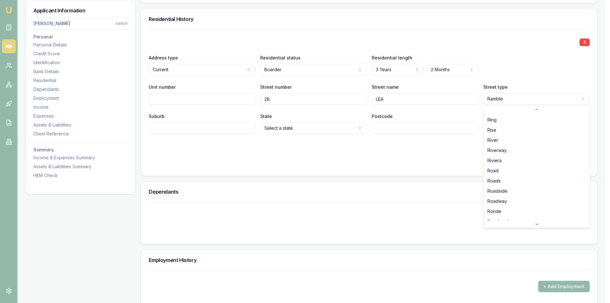
select select "Road"
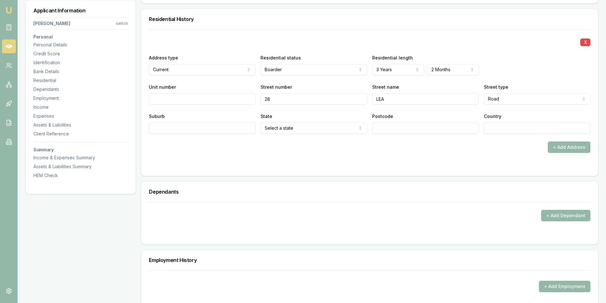
click at [167, 129] on input "Suburb" at bounding box center [202, 127] width 107 height 11
click at [168, 129] on input "Suburb" at bounding box center [202, 127] width 107 height 11
type input "MULGRAVE"
select select "VIC"
click at [386, 131] on input "Postcode" at bounding box center [425, 127] width 107 height 11
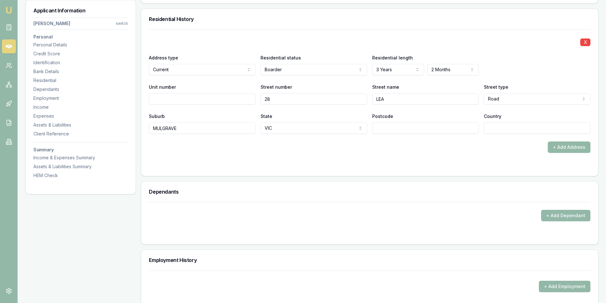
click at [396, 124] on input "Postcode" at bounding box center [425, 127] width 107 height 11
type input "3170"
click at [505, 126] on input "Country" at bounding box center [537, 127] width 107 height 11
type input "AU"
click at [434, 153] on div "+ Add Address" at bounding box center [369, 146] width 441 height 11
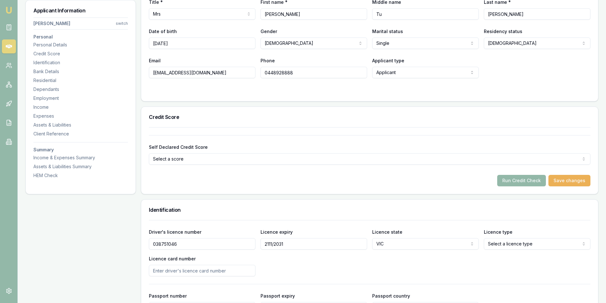
scroll to position [127, 0]
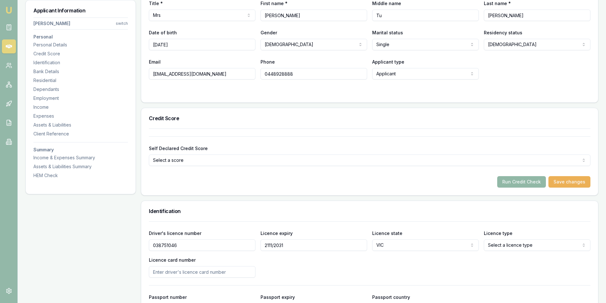
click at [530, 181] on button "Run Credit Check" at bounding box center [521, 181] width 49 height 11
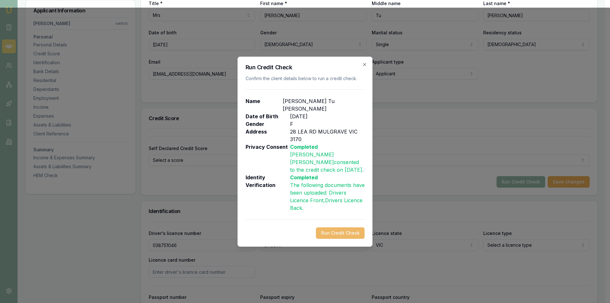
click at [338, 227] on button "Run Credit Check" at bounding box center [340, 232] width 49 height 11
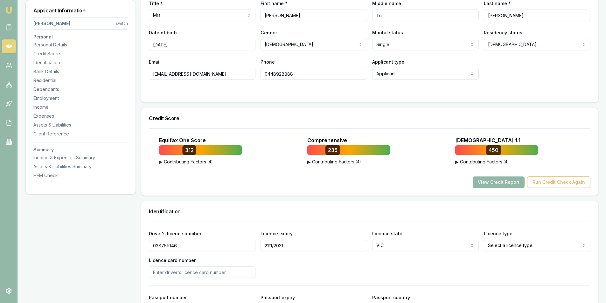
click at [494, 179] on button "View Credit Report" at bounding box center [498, 181] width 52 height 11
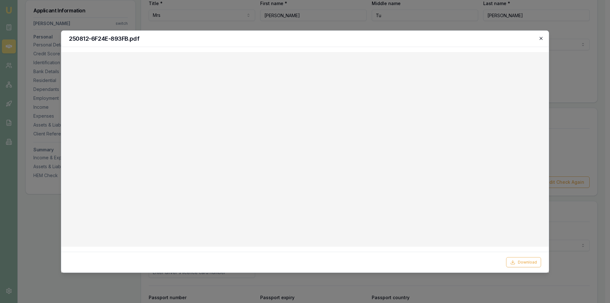
click at [541, 37] on icon "button" at bounding box center [541, 38] width 5 height 5
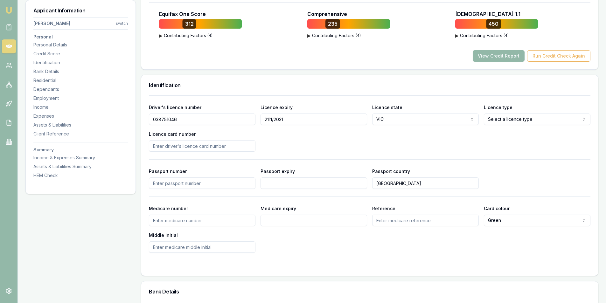
scroll to position [223, 0]
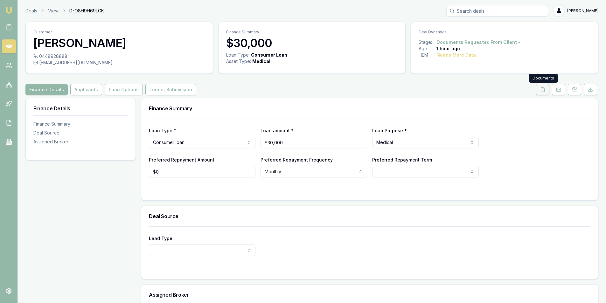
click at [542, 91] on icon at bounding box center [542, 89] width 5 height 5
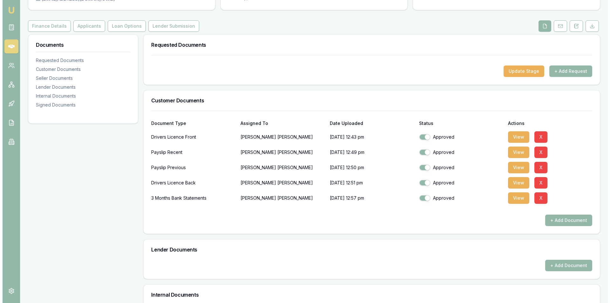
scroll to position [95, 0]
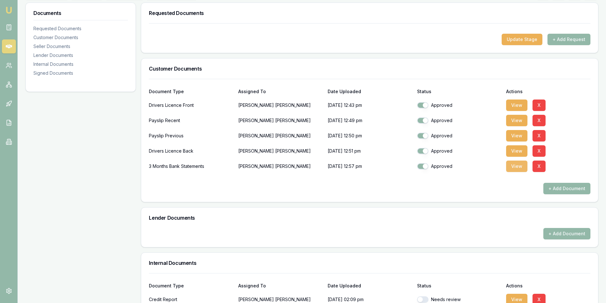
click at [519, 168] on button "View" at bounding box center [516, 166] width 21 height 11
